Goal: Task Accomplishment & Management: Use online tool/utility

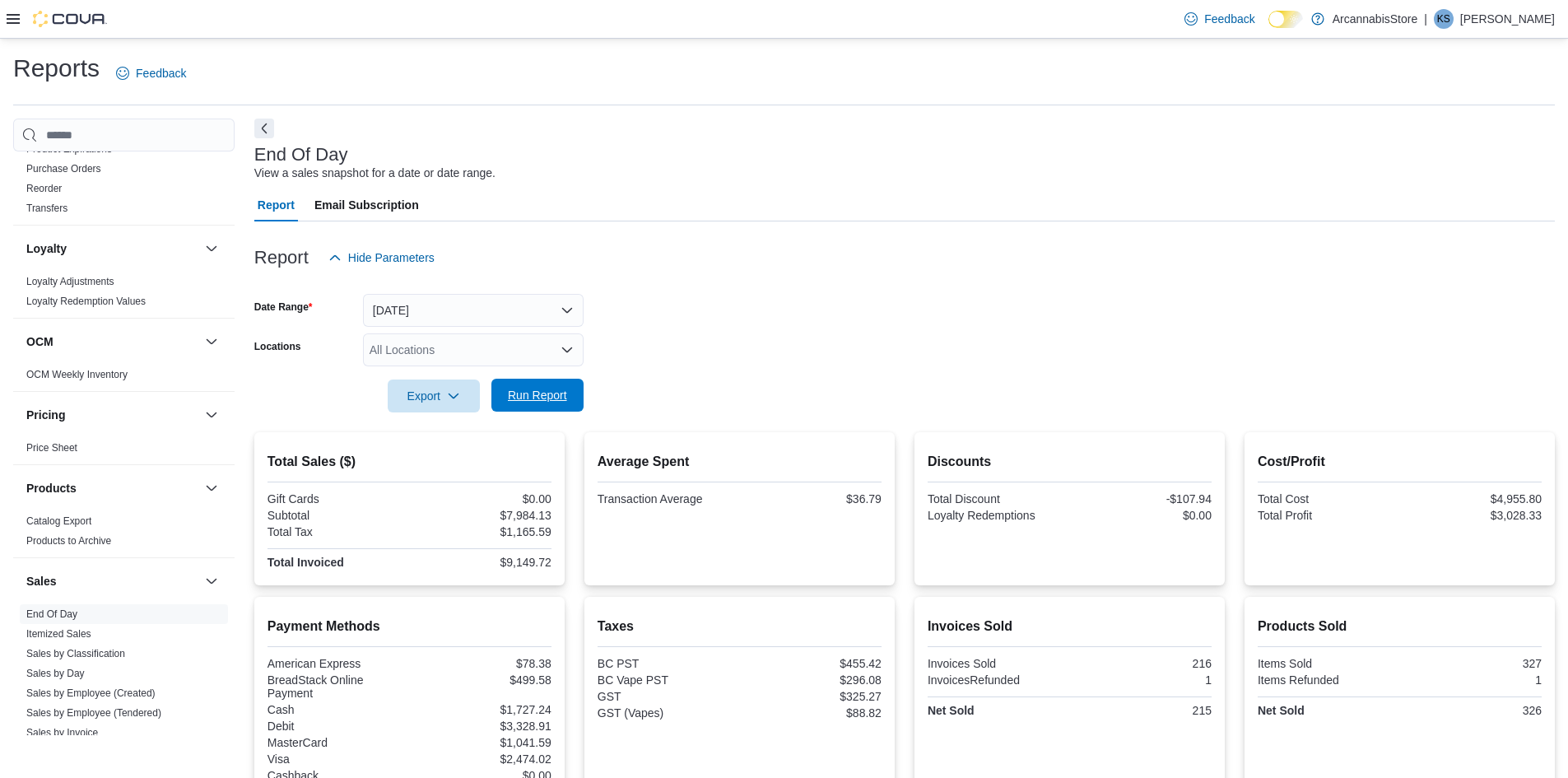
drag, startPoint x: 513, startPoint y: 387, endPoint x: 532, endPoint y: 393, distance: 19.9
click at [515, 389] on span "Run Report" at bounding box center [537, 394] width 59 height 17
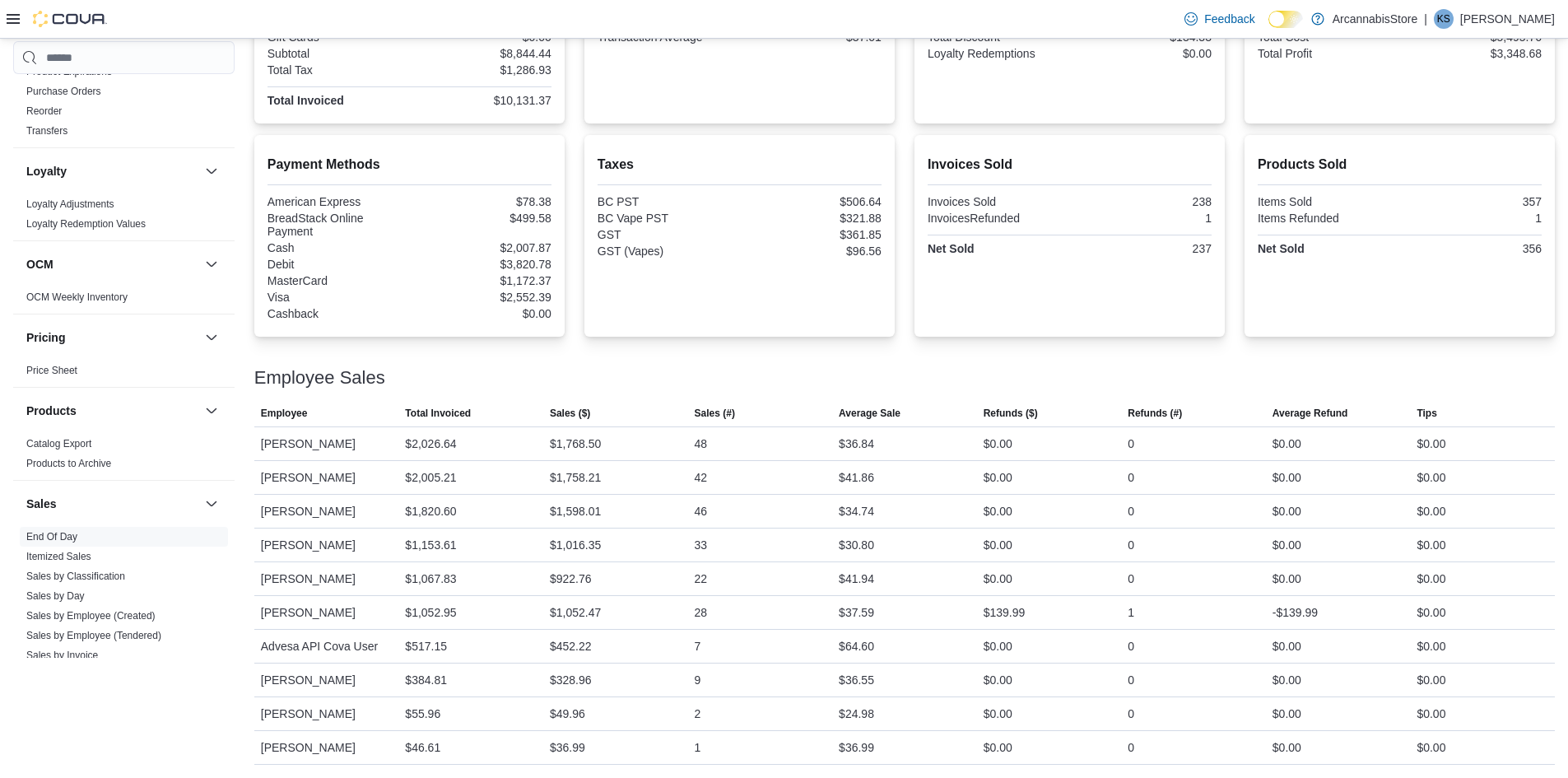
scroll to position [132, 0]
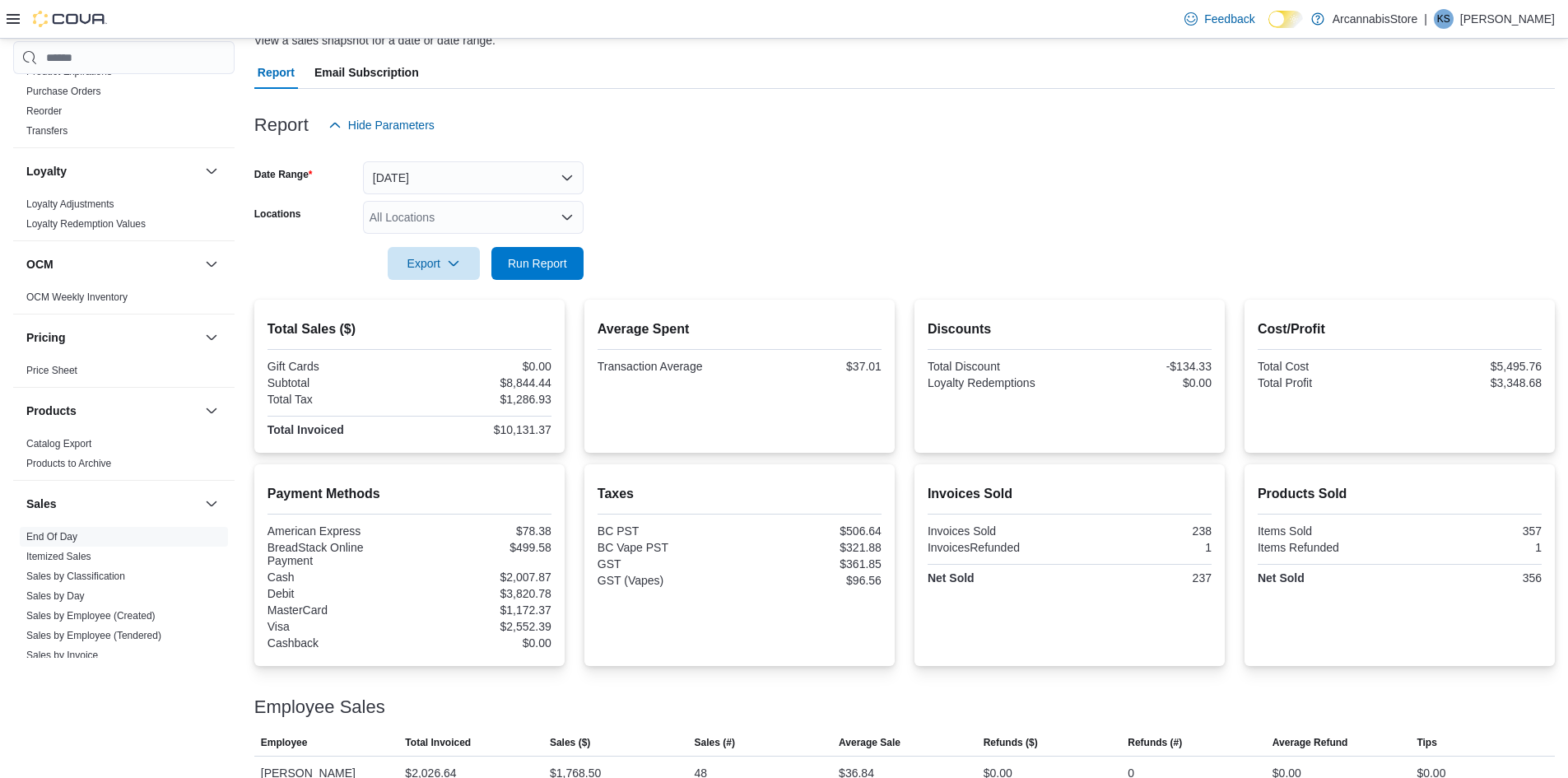
click at [539, 286] on div at bounding box center [904, 290] width 1300 height 19
click at [542, 265] on span "Run Report" at bounding box center [537, 262] width 59 height 17
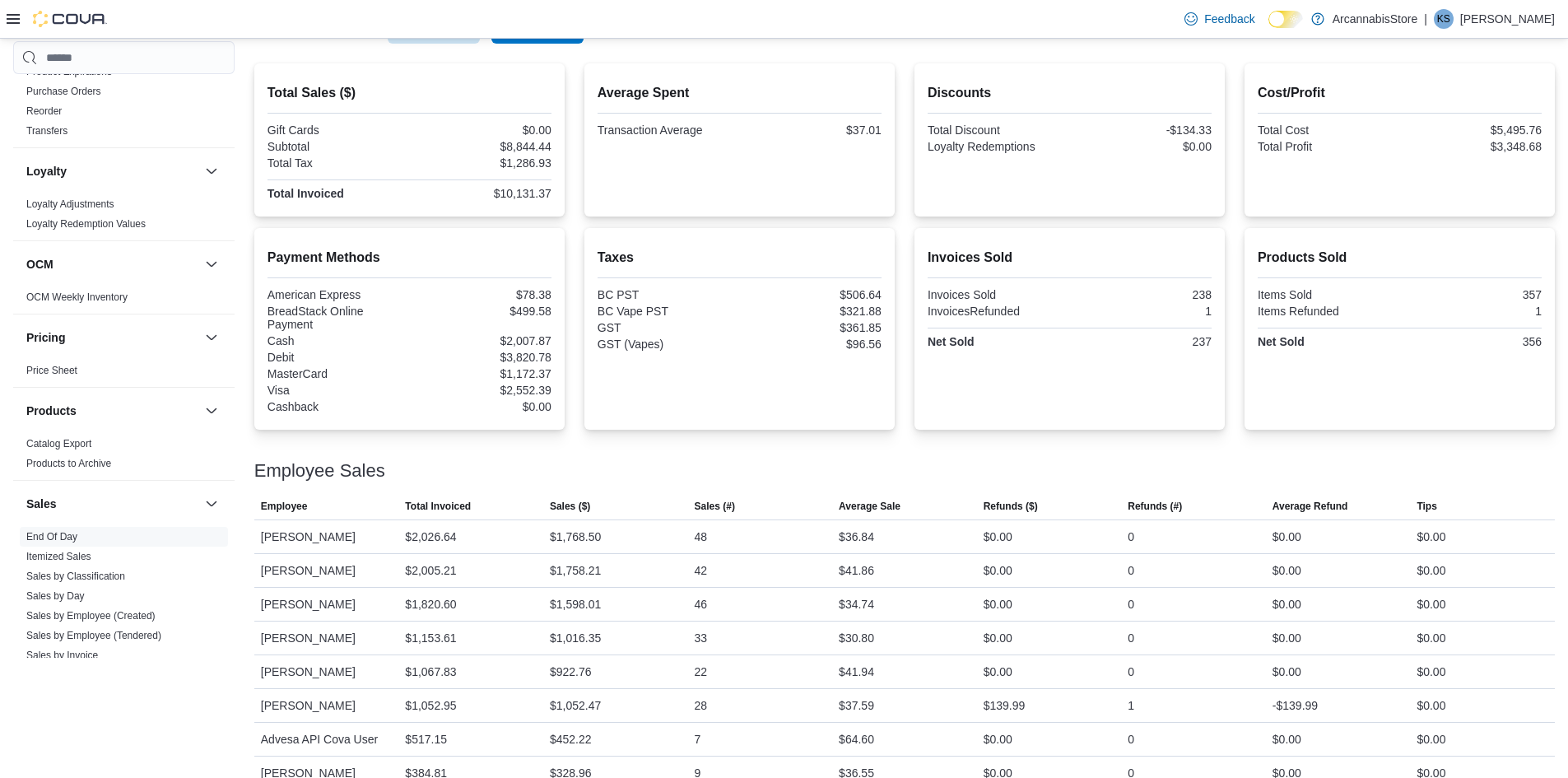
scroll to position [51, 0]
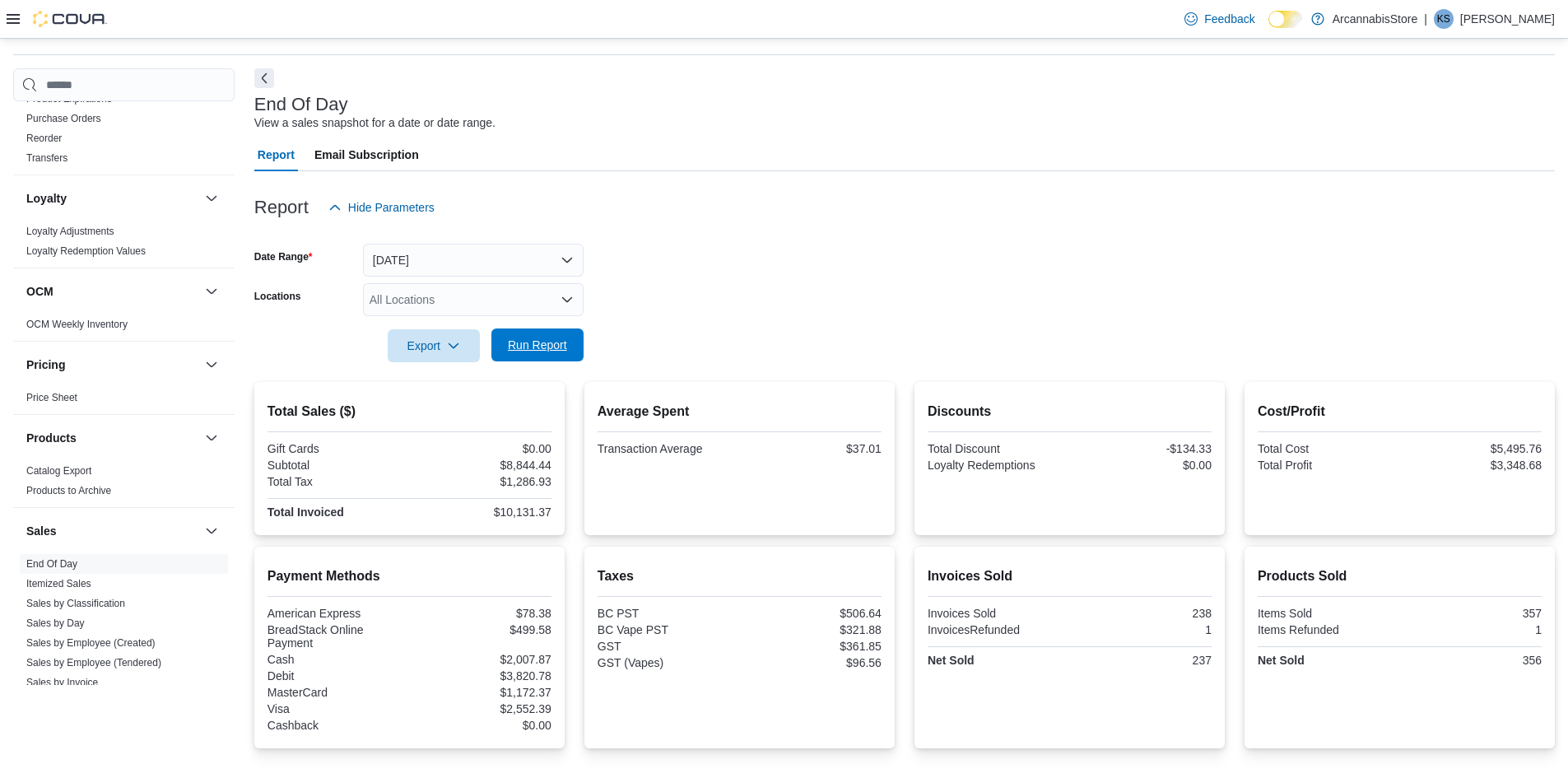
click at [533, 334] on span "Run Report" at bounding box center [537, 345] width 72 height 33
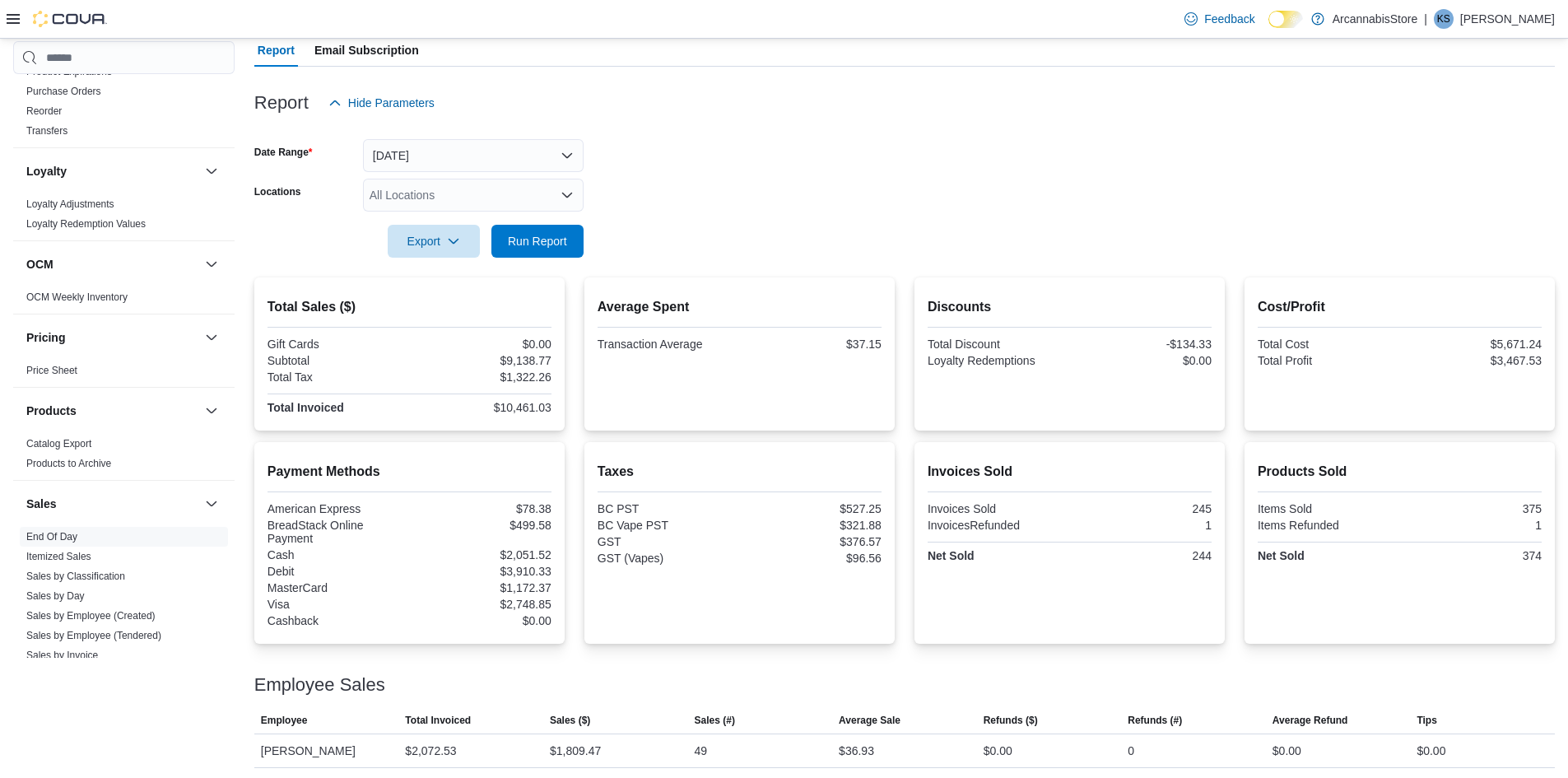
scroll to position [0, 0]
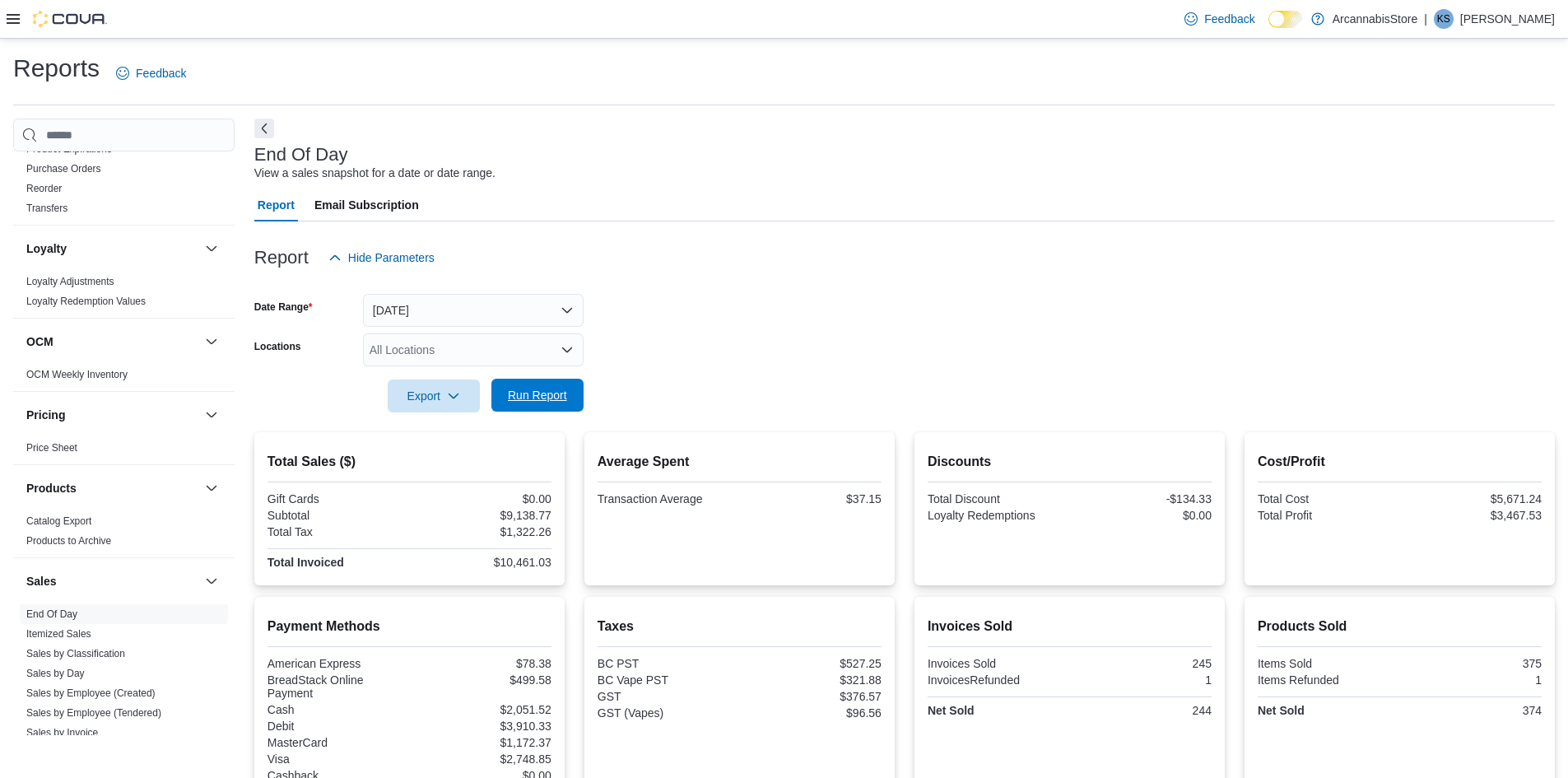
click at [550, 388] on span "Run Report" at bounding box center [537, 395] width 72 height 33
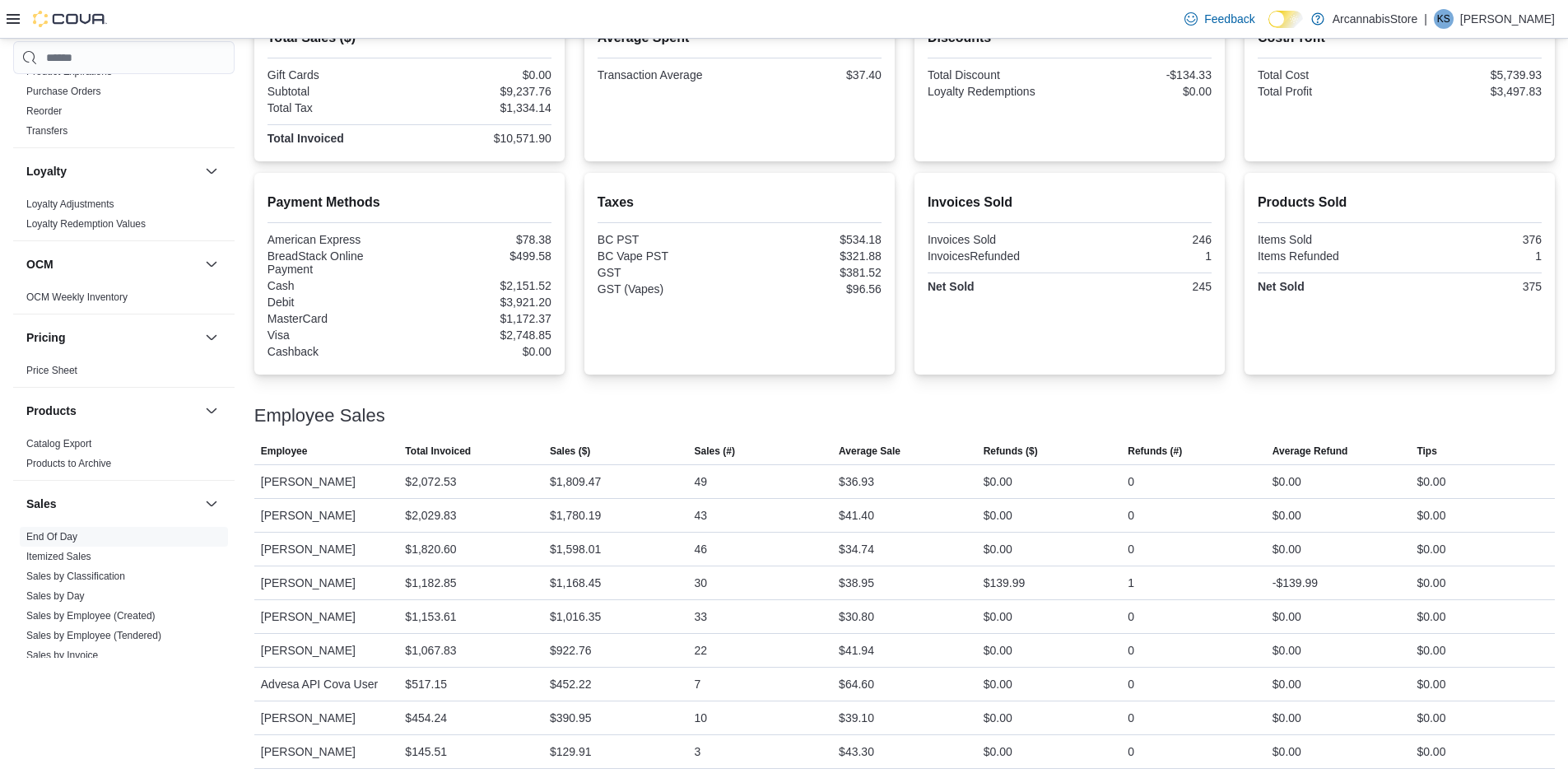
scroll to position [215, 0]
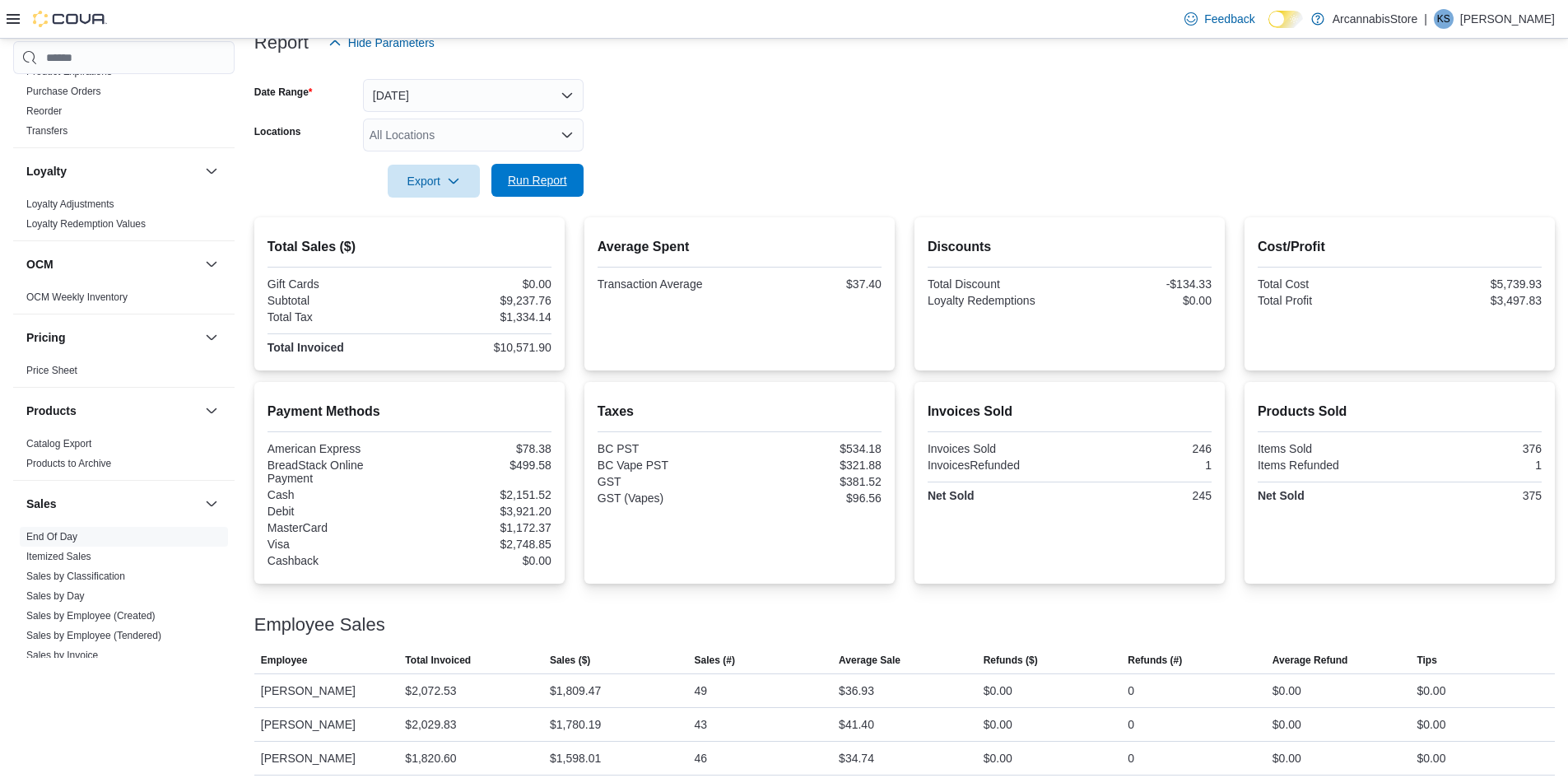
click at [534, 185] on span "Run Report" at bounding box center [537, 180] width 59 height 17
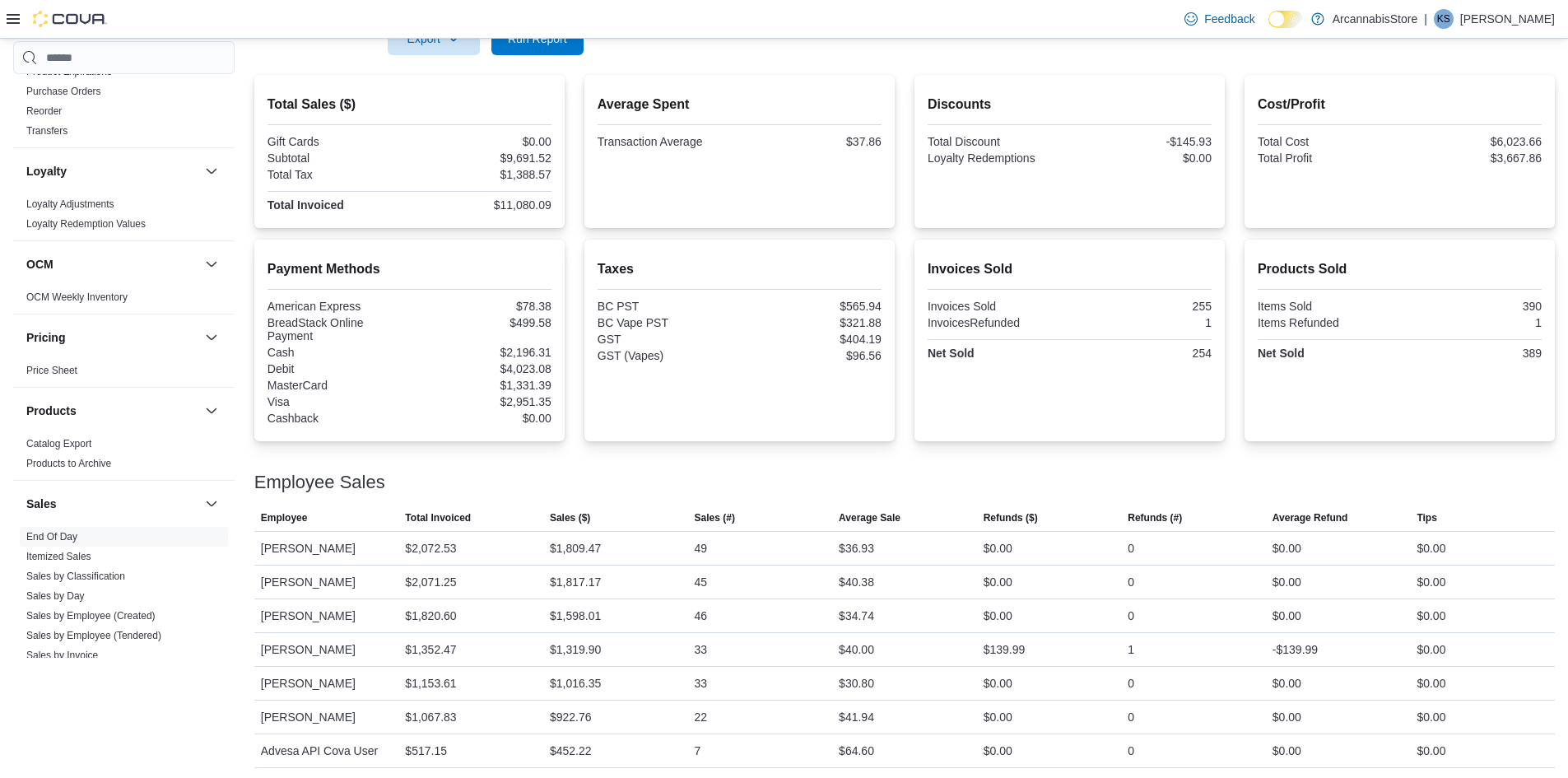
scroll to position [297, 0]
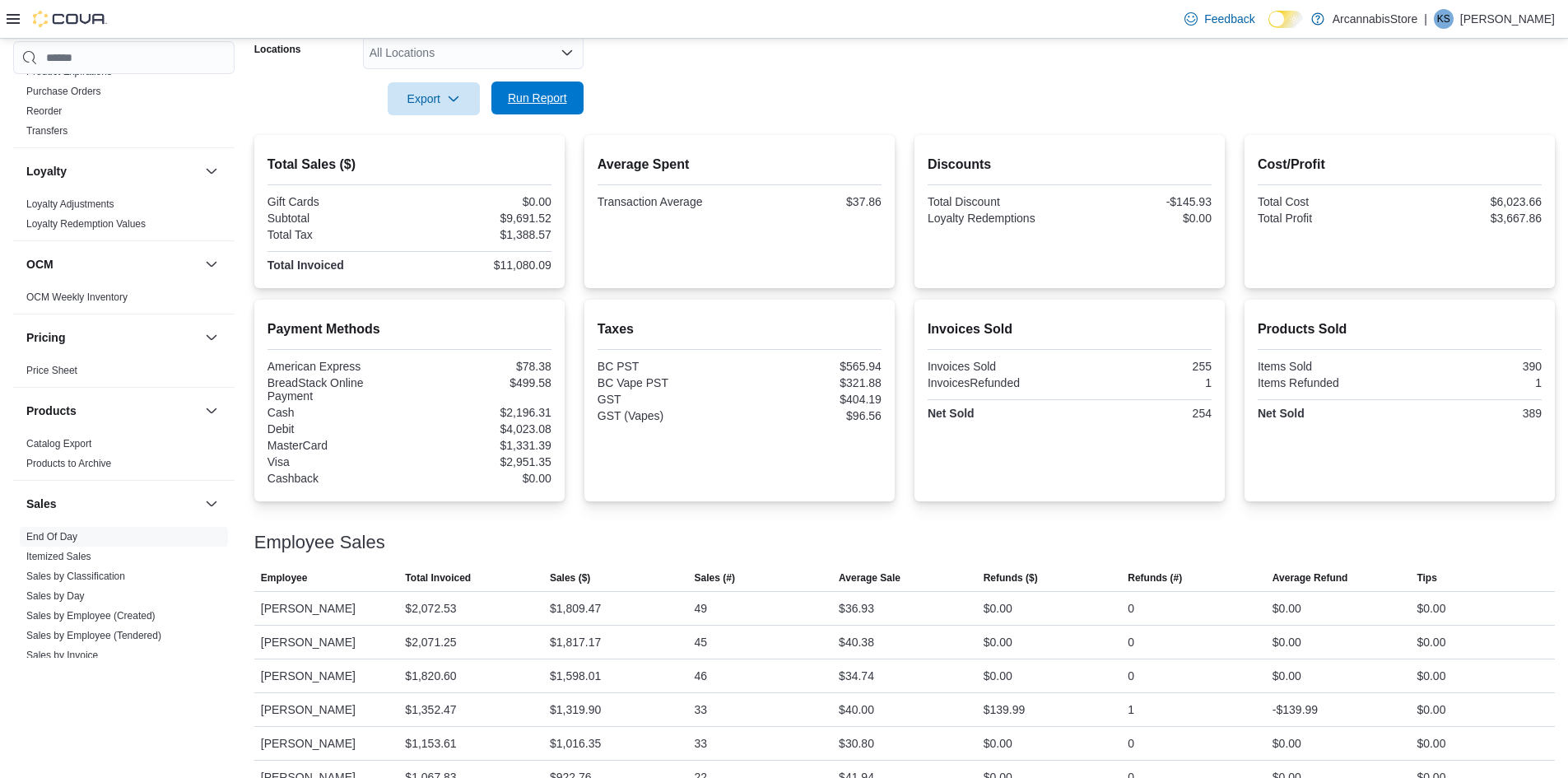
click at [568, 89] on span "Run Report" at bounding box center [537, 98] width 72 height 33
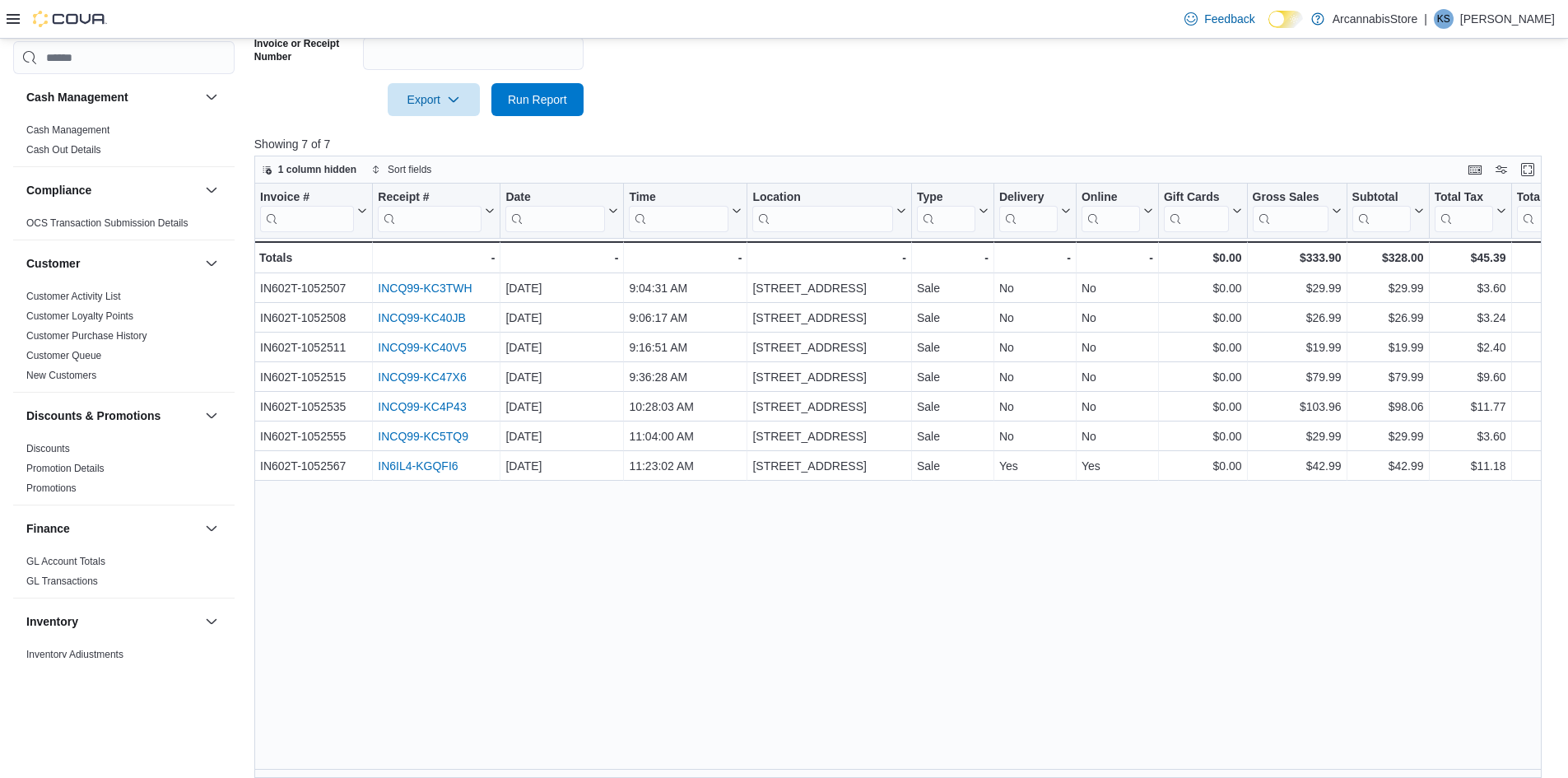
scroll to position [906, 0]
